Goal: Information Seeking & Learning: Check status

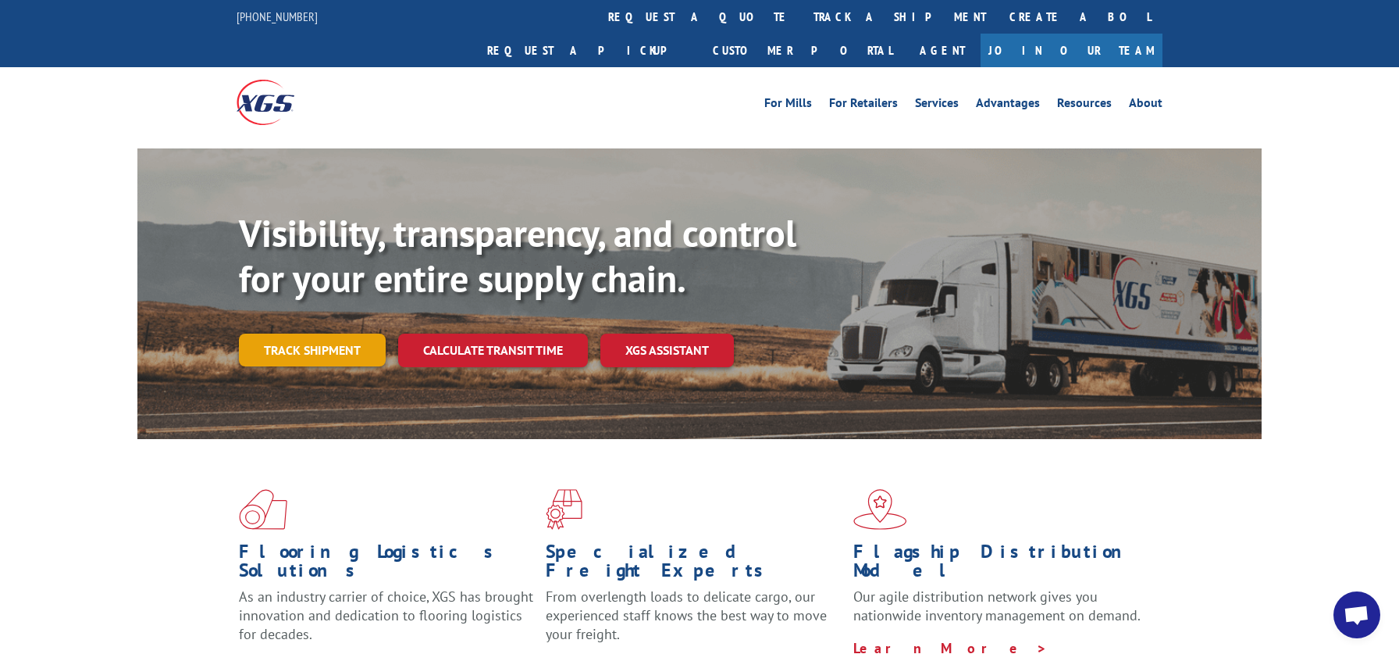
click at [315, 333] on link "Track shipment" at bounding box center [312, 349] width 147 height 33
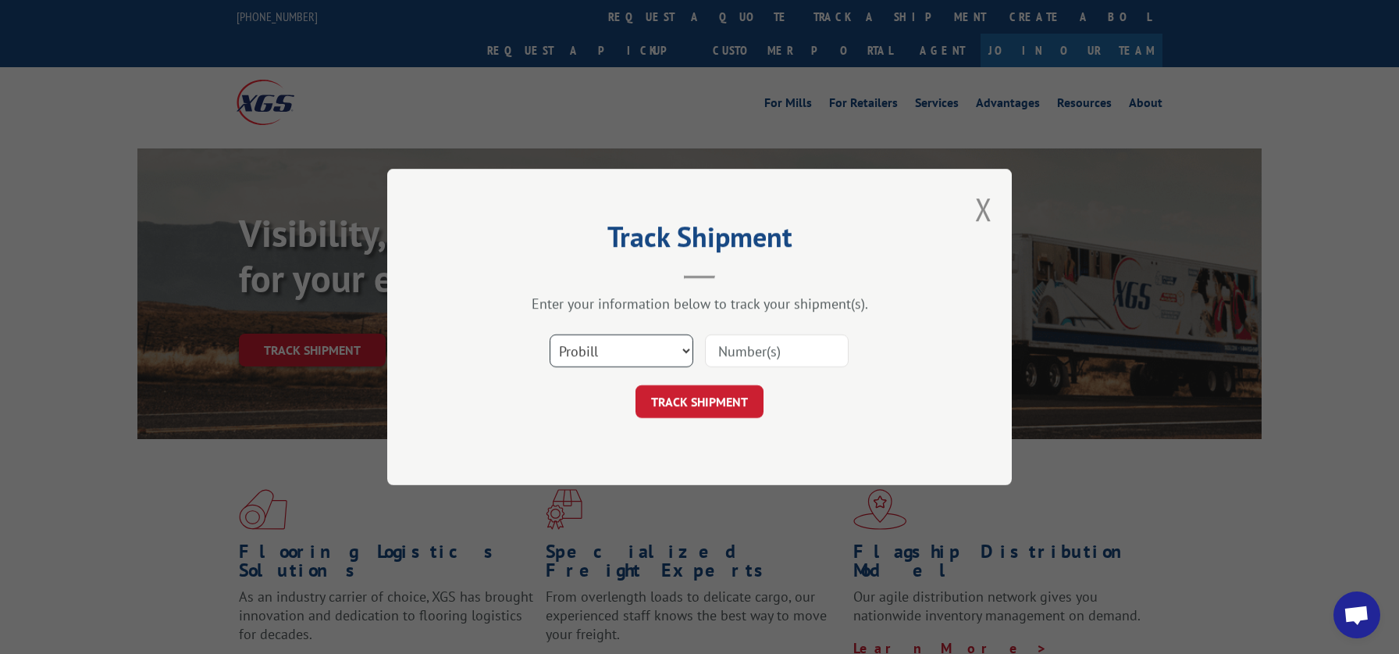
click at [550, 334] on select "Select category... Probill BOL PO" at bounding box center [622, 350] width 144 height 33
select select "bol"
click option "BOL" at bounding box center [0, 0] width 0 height 0
click at [755, 355] on input at bounding box center [777, 350] width 144 height 33
type input "7050126"
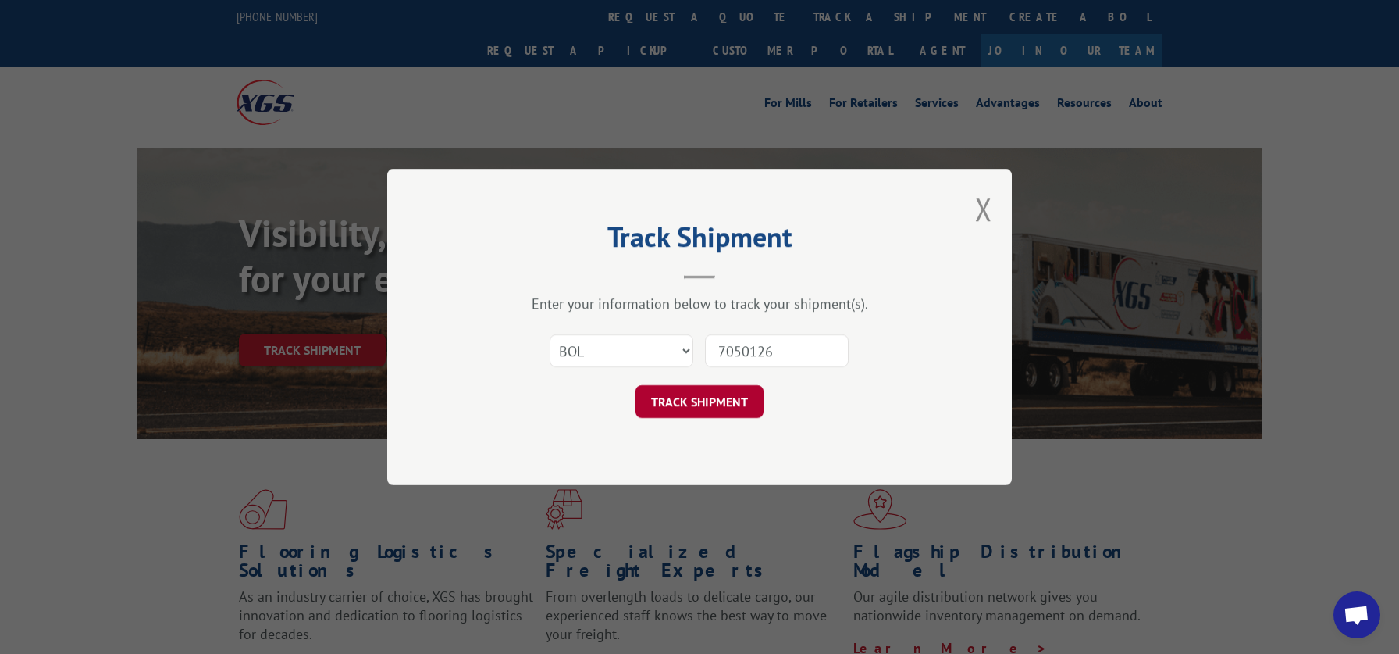
click at [704, 415] on button "TRACK SHIPMENT" at bounding box center [700, 401] width 128 height 33
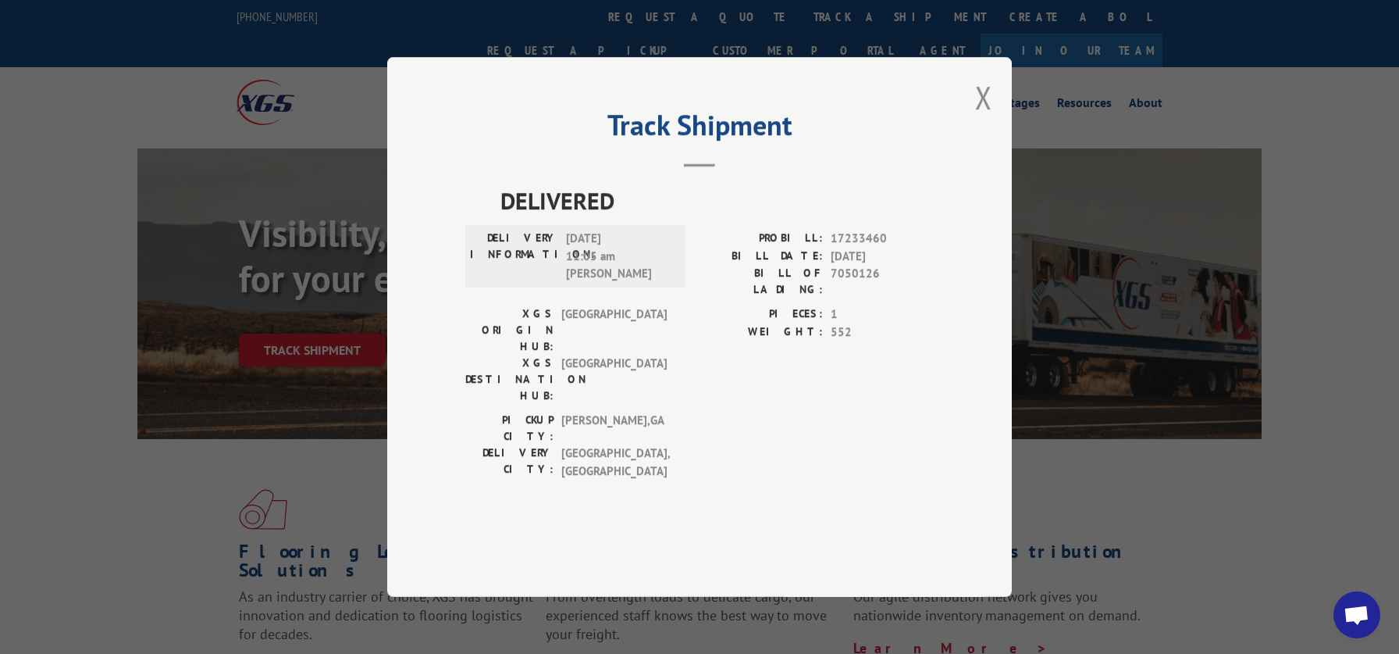
click at [646, 283] on span "[DATE] 11:05 am [PERSON_NAME]" at bounding box center [618, 256] width 105 height 53
click at [978, 118] on button "Close modal" at bounding box center [983, 97] width 17 height 41
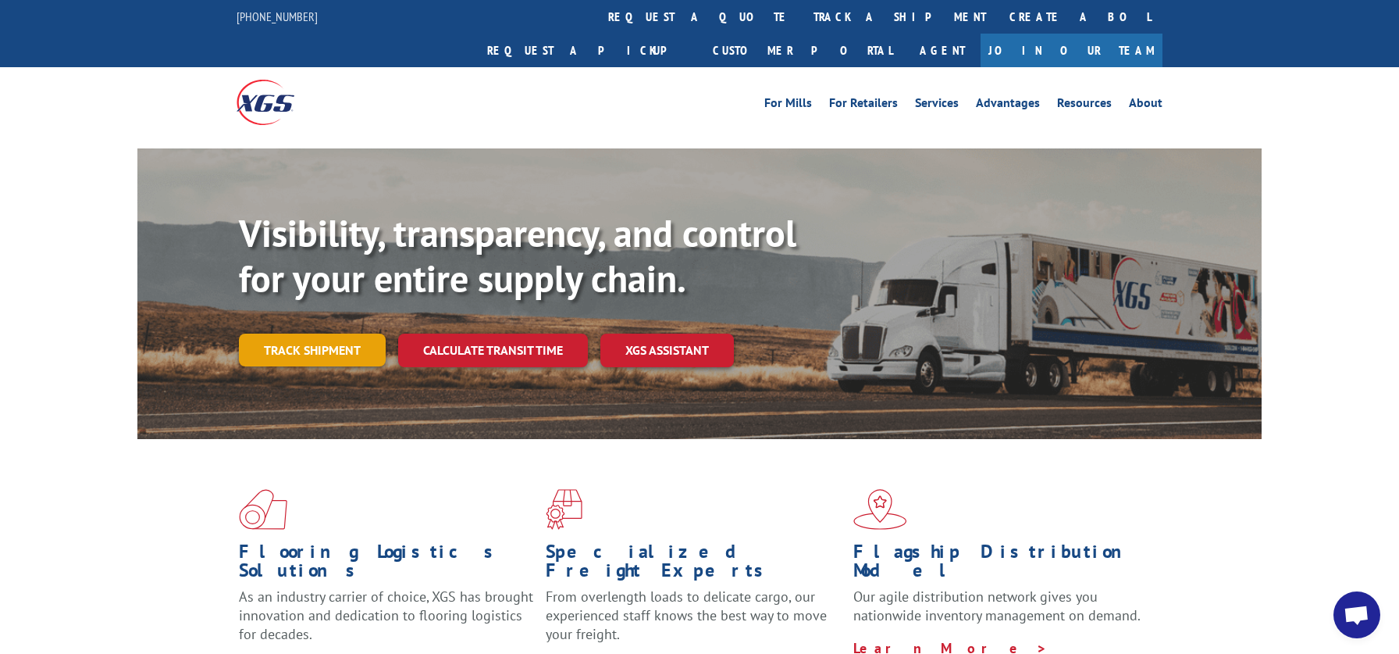
click at [315, 333] on link "Track shipment" at bounding box center [312, 349] width 147 height 33
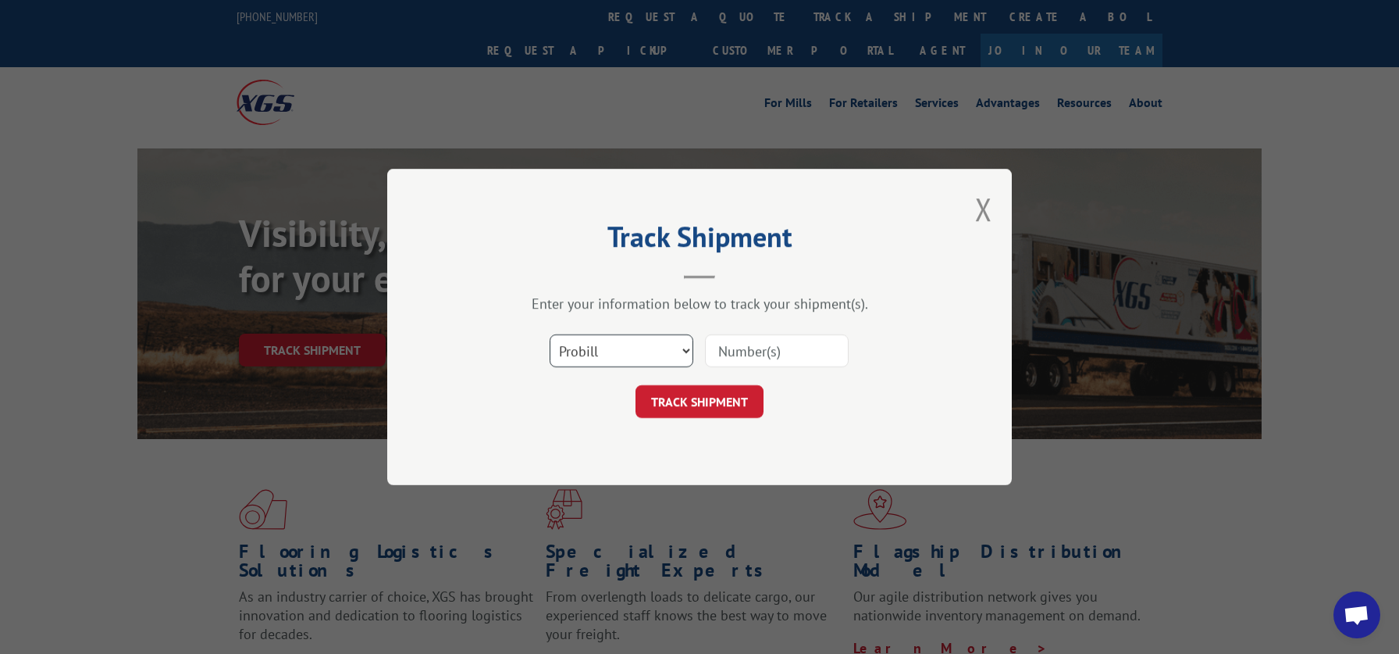
click at [550, 334] on select "Select category... Probill BOL PO" at bounding box center [622, 350] width 144 height 33
select select "bol"
click option "BOL" at bounding box center [0, 0] width 0 height 0
click at [757, 344] on input at bounding box center [777, 350] width 144 height 33
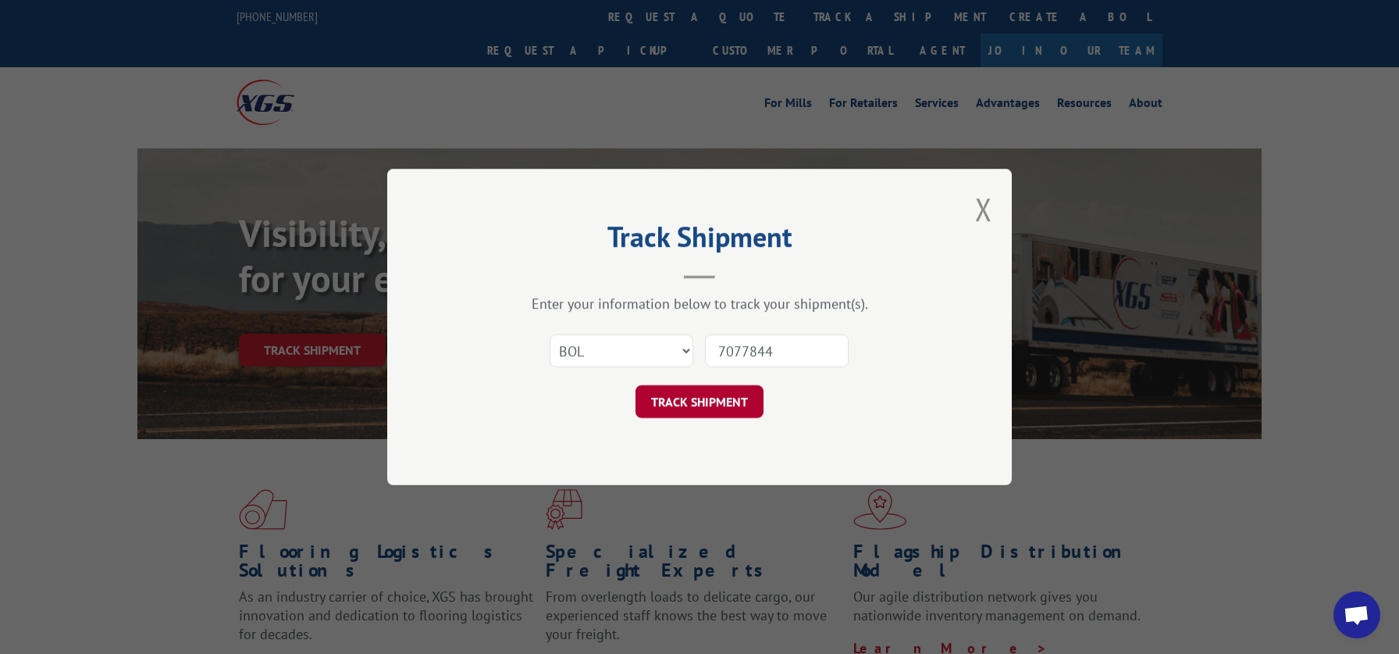
type input "7077844"
click at [722, 408] on button "TRACK SHIPMENT" at bounding box center [700, 401] width 128 height 33
